Goal: Find contact information: Find contact information

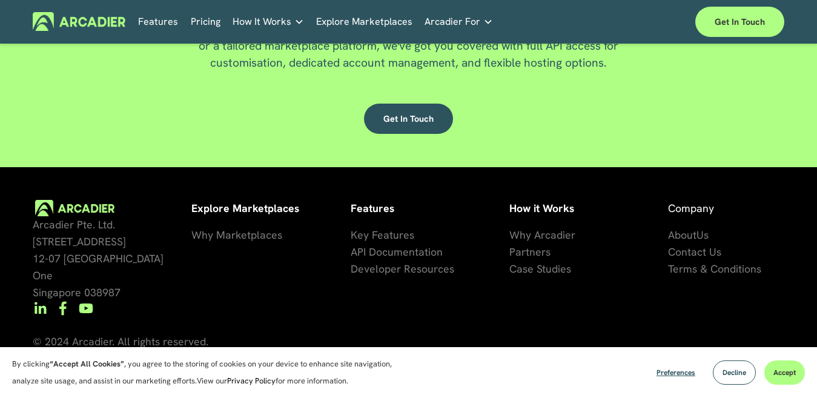
scroll to position [2976, 0]
click at [695, 253] on span "Contact Us" at bounding box center [694, 252] width 53 height 14
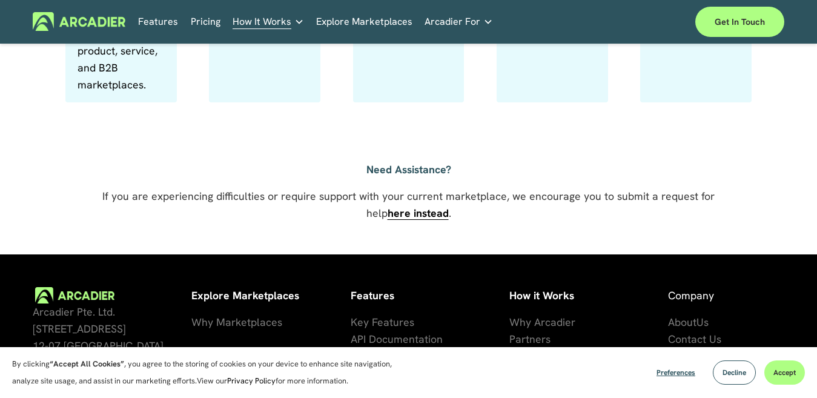
scroll to position [932, 0]
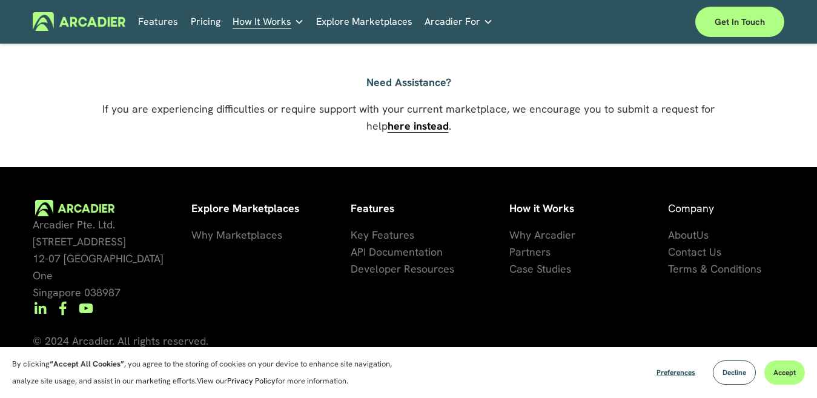
drag, startPoint x: 687, startPoint y: 236, endPoint x: 677, endPoint y: 215, distance: 23.0
click at [687, 236] on span "About" at bounding box center [682, 235] width 28 height 14
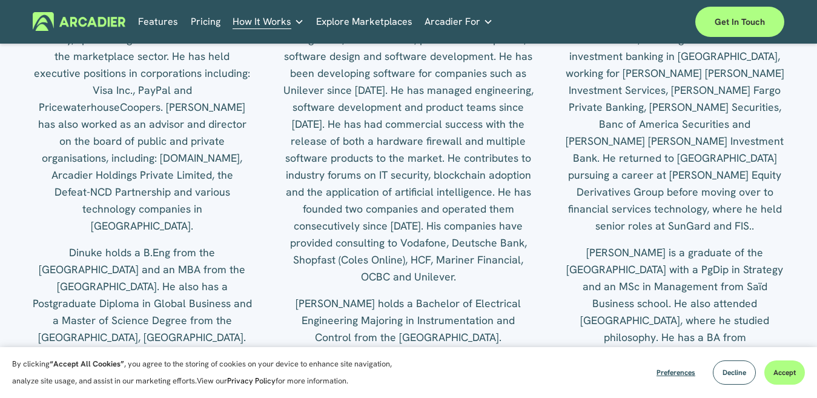
scroll to position [1515, 0]
